Goal: Find specific page/section: Find specific page/section

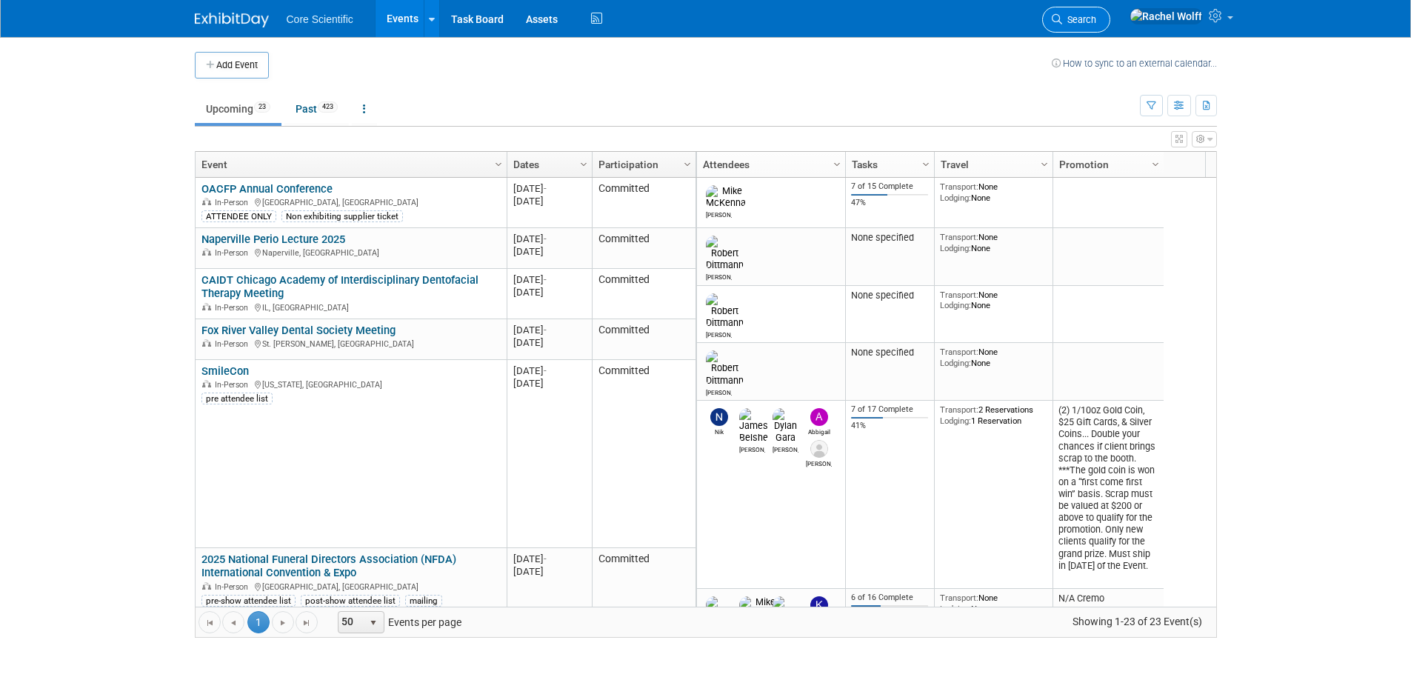
click at [1097, 14] on span "Search" at bounding box center [1080, 19] width 34 height 11
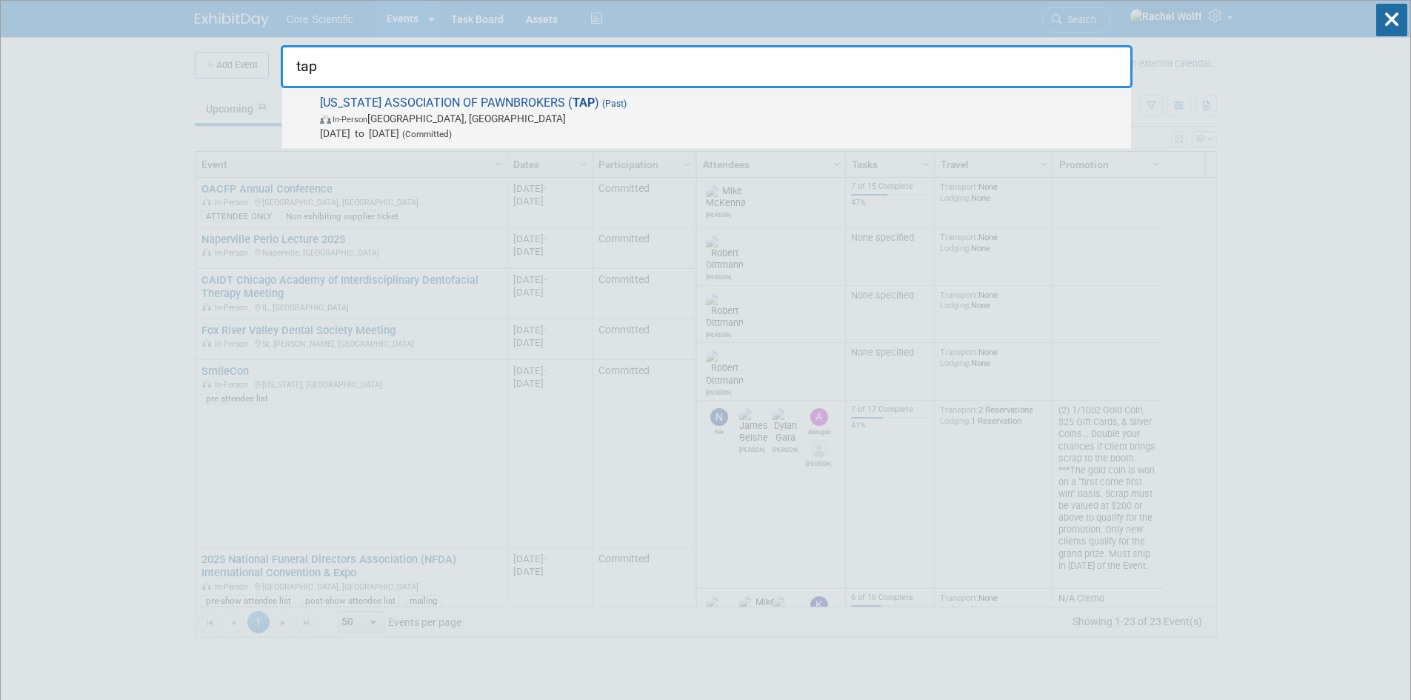
type input "tap"
click at [772, 126] on span "[DATE] to [DATE] (Committed)" at bounding box center [722, 133] width 804 height 15
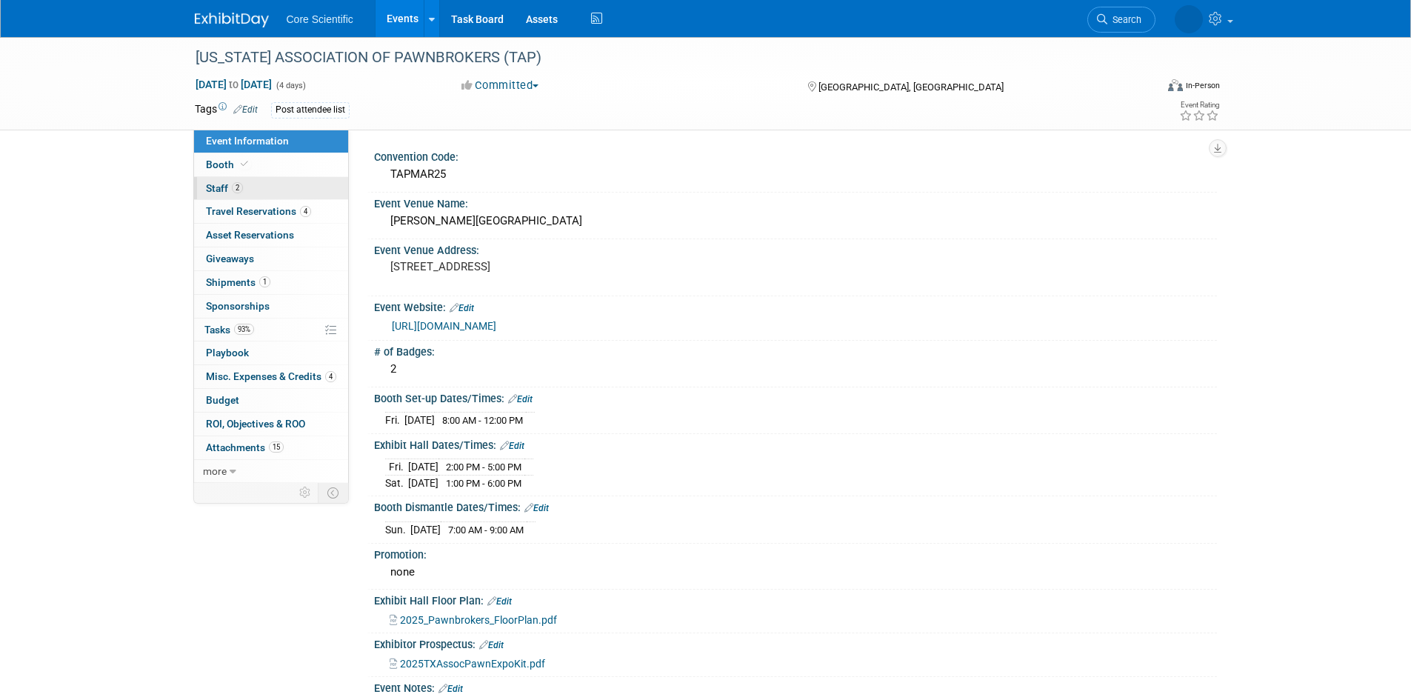
click at [222, 186] on span "Staff 2" at bounding box center [224, 188] width 37 height 12
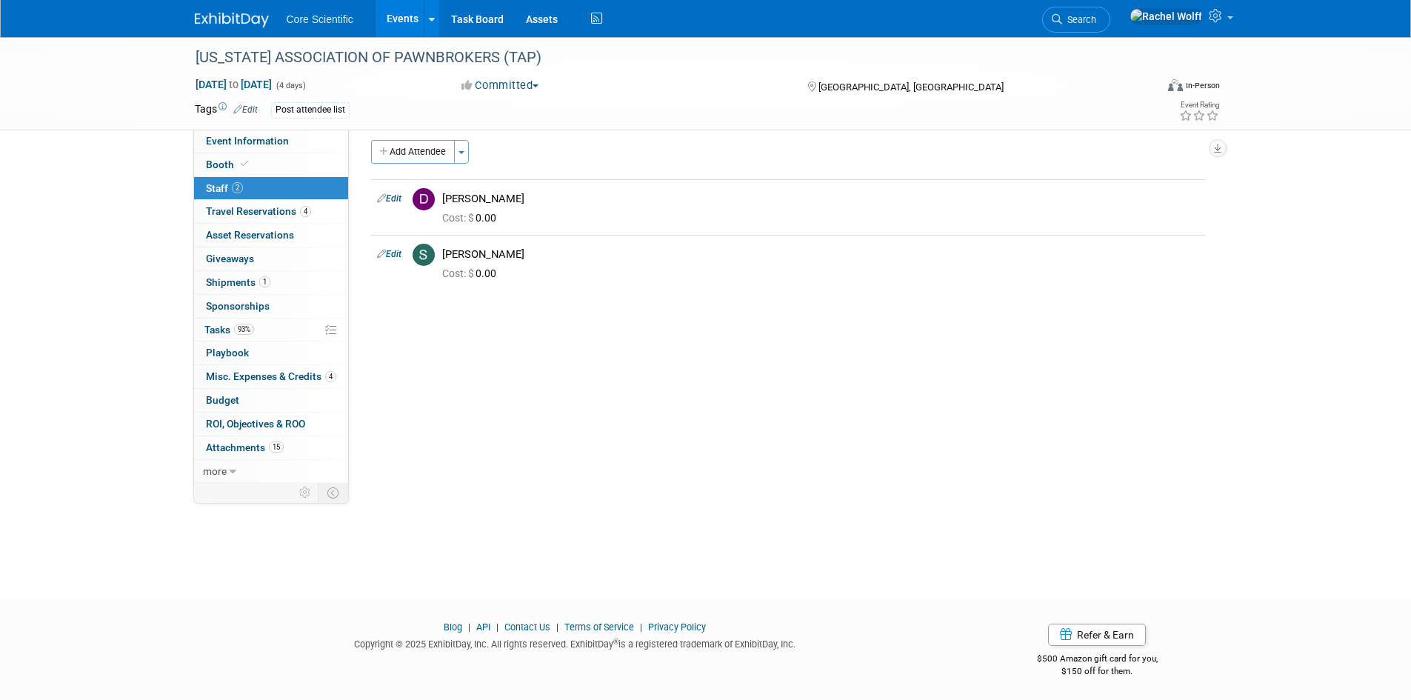
scroll to position [12, 0]
click at [282, 381] on span "Misc. Expenses & Credits 4" at bounding box center [271, 376] width 130 height 12
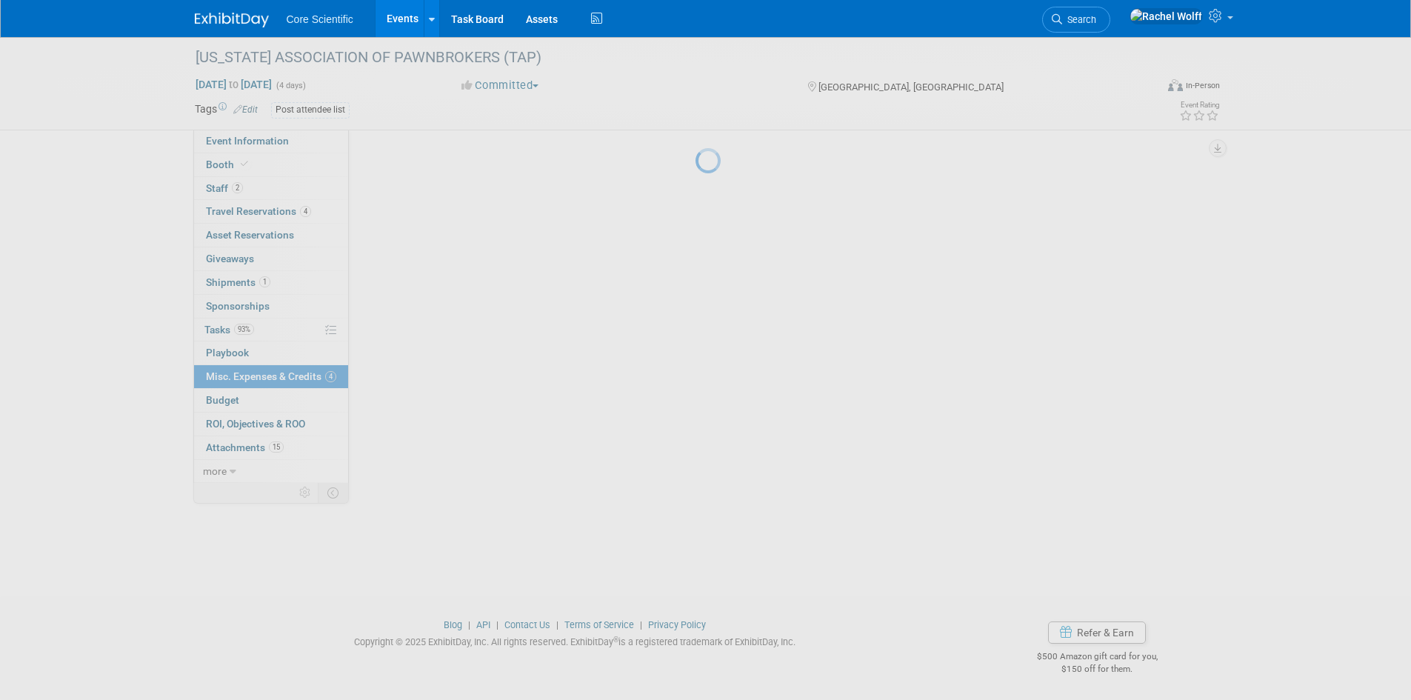
scroll to position [0, 0]
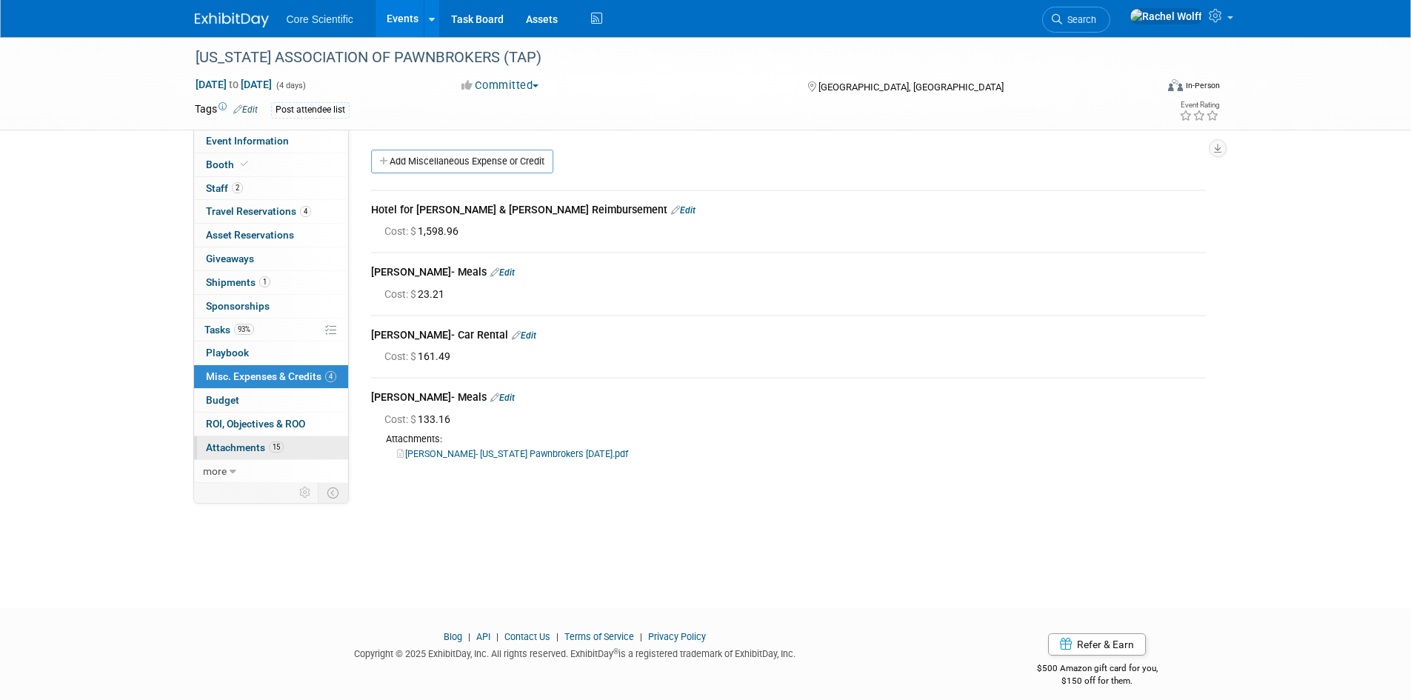
click at [278, 443] on span "15" at bounding box center [276, 447] width 15 height 11
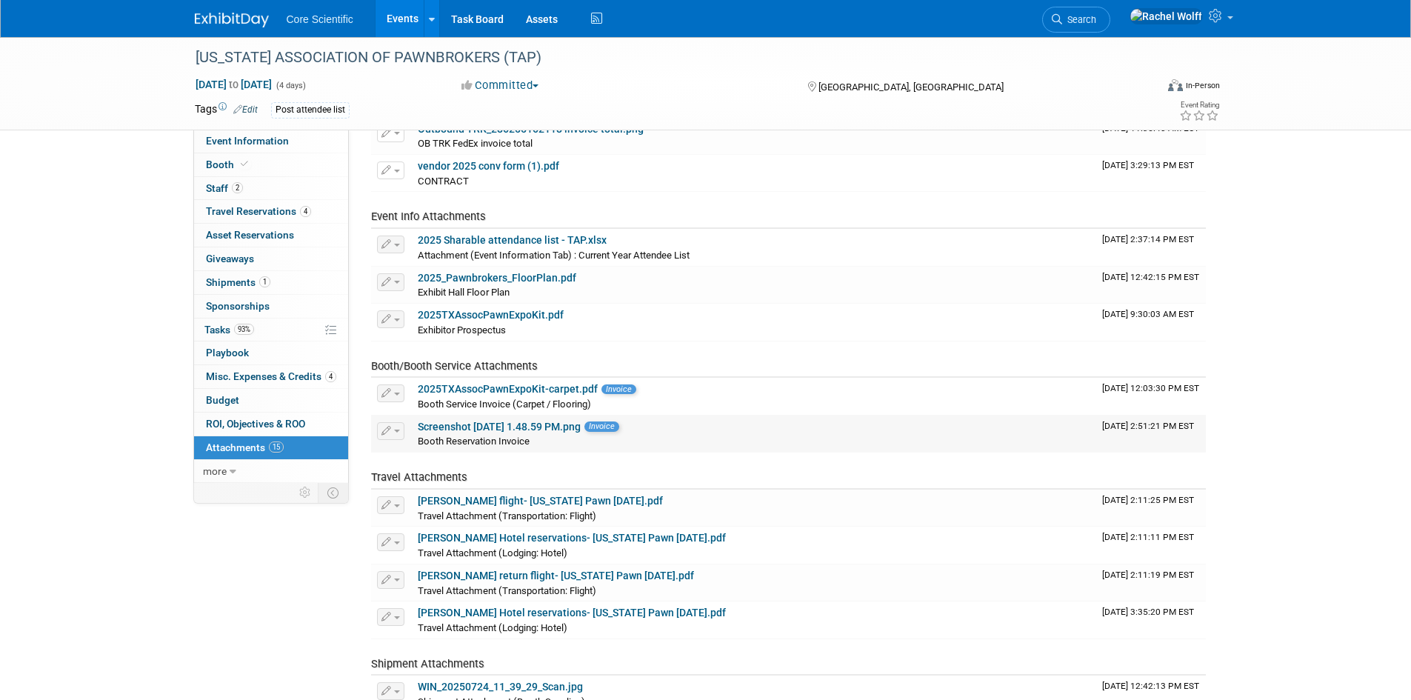
scroll to position [105, 0]
